Goal: Find contact information: Find contact information

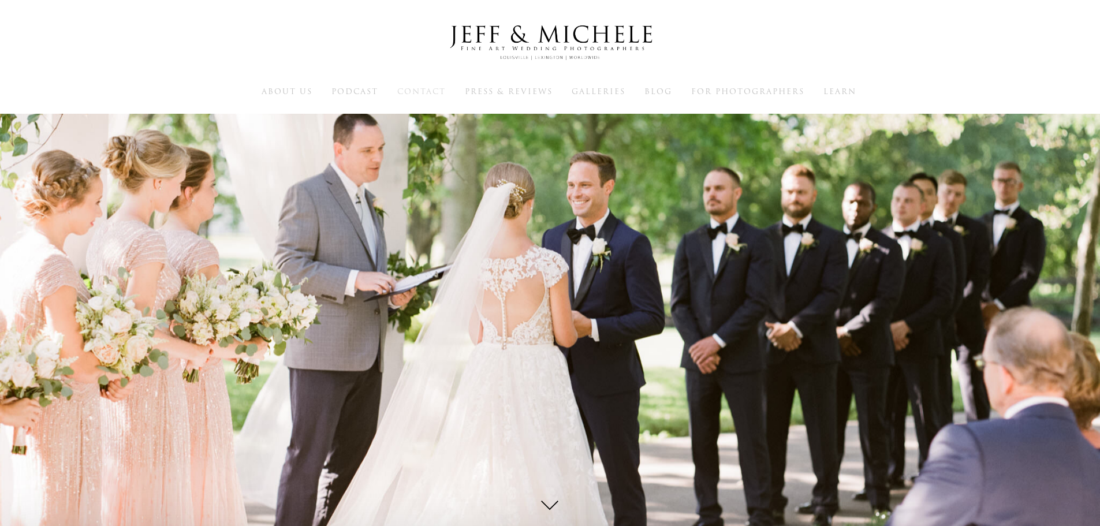
click at [409, 94] on span "Contact" at bounding box center [421, 91] width 49 height 11
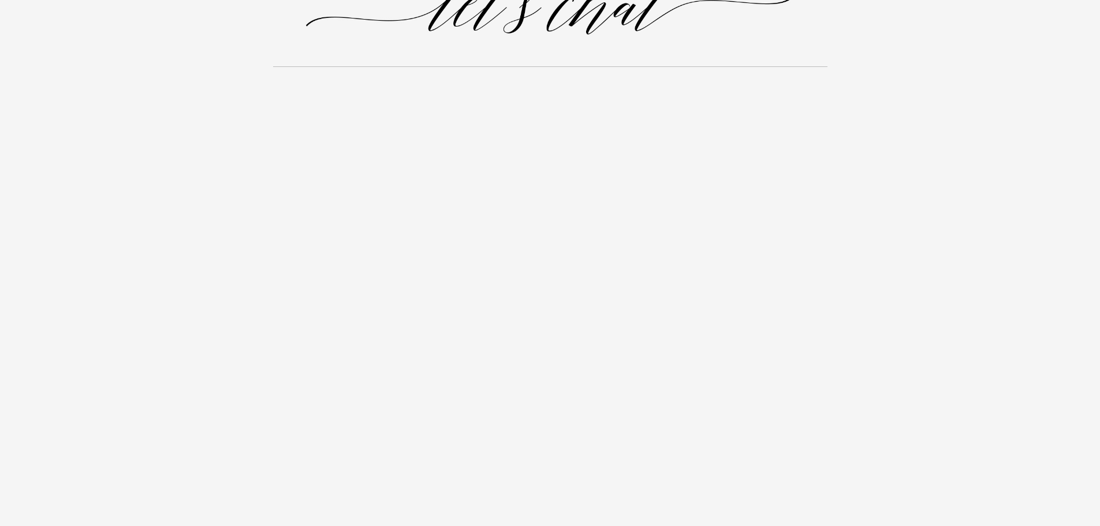
scroll to position [1237, 0]
